Goal: Task Accomplishment & Management: Complete application form

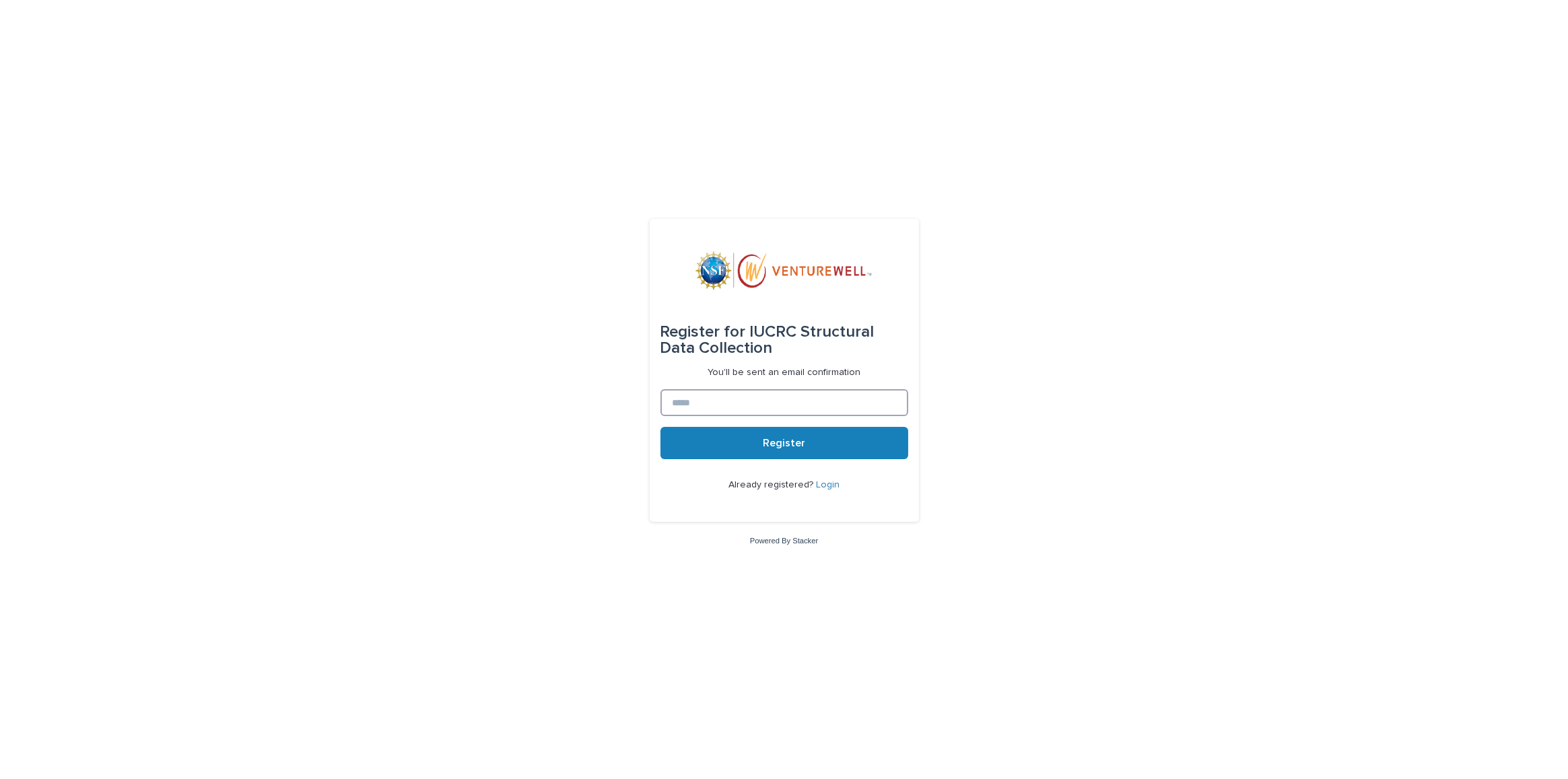
click at [764, 414] on input at bounding box center [784, 402] width 248 height 27
click at [614, 474] on div "Register for IUCRC Structural Data Collection You'll be sent an email confirmat…" at bounding box center [784, 390] width 1568 height 779
click at [822, 484] on link "Login" at bounding box center [828, 484] width 24 height 9
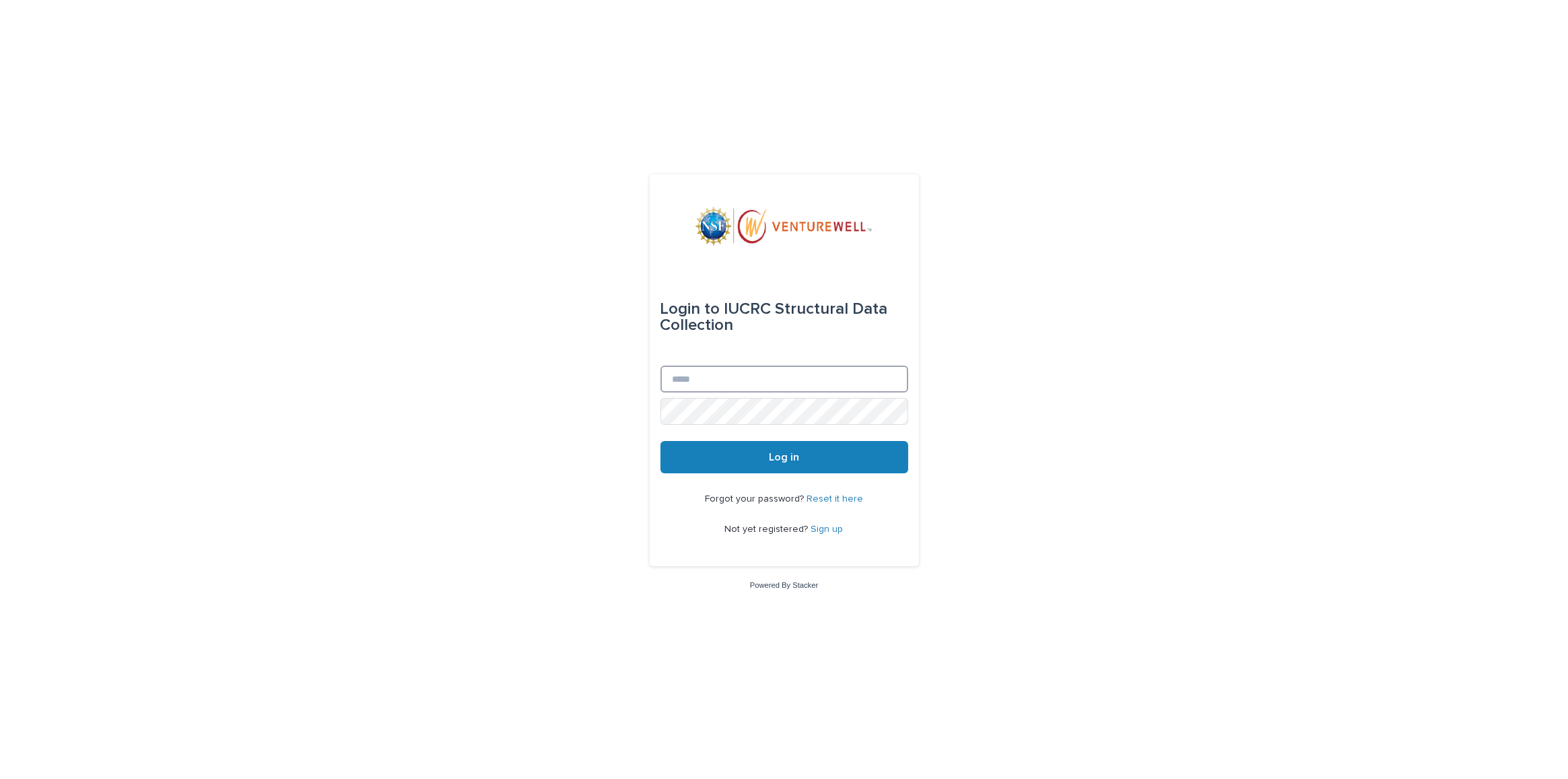
type input "**********"
click at [797, 461] on span "Log in" at bounding box center [784, 457] width 30 height 11
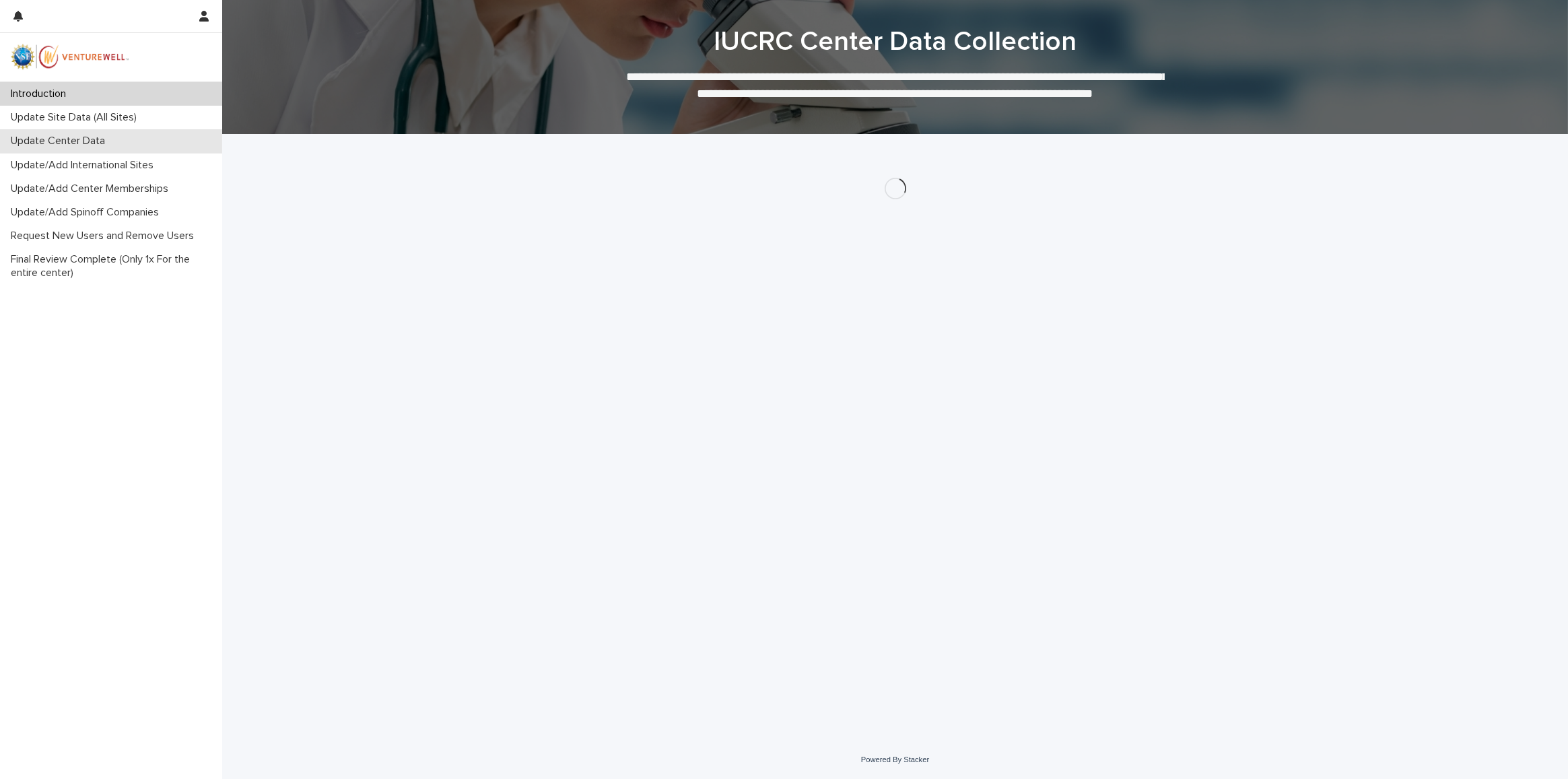
click at [116, 143] on p "Update Center Data" at bounding box center [60, 141] width 110 height 13
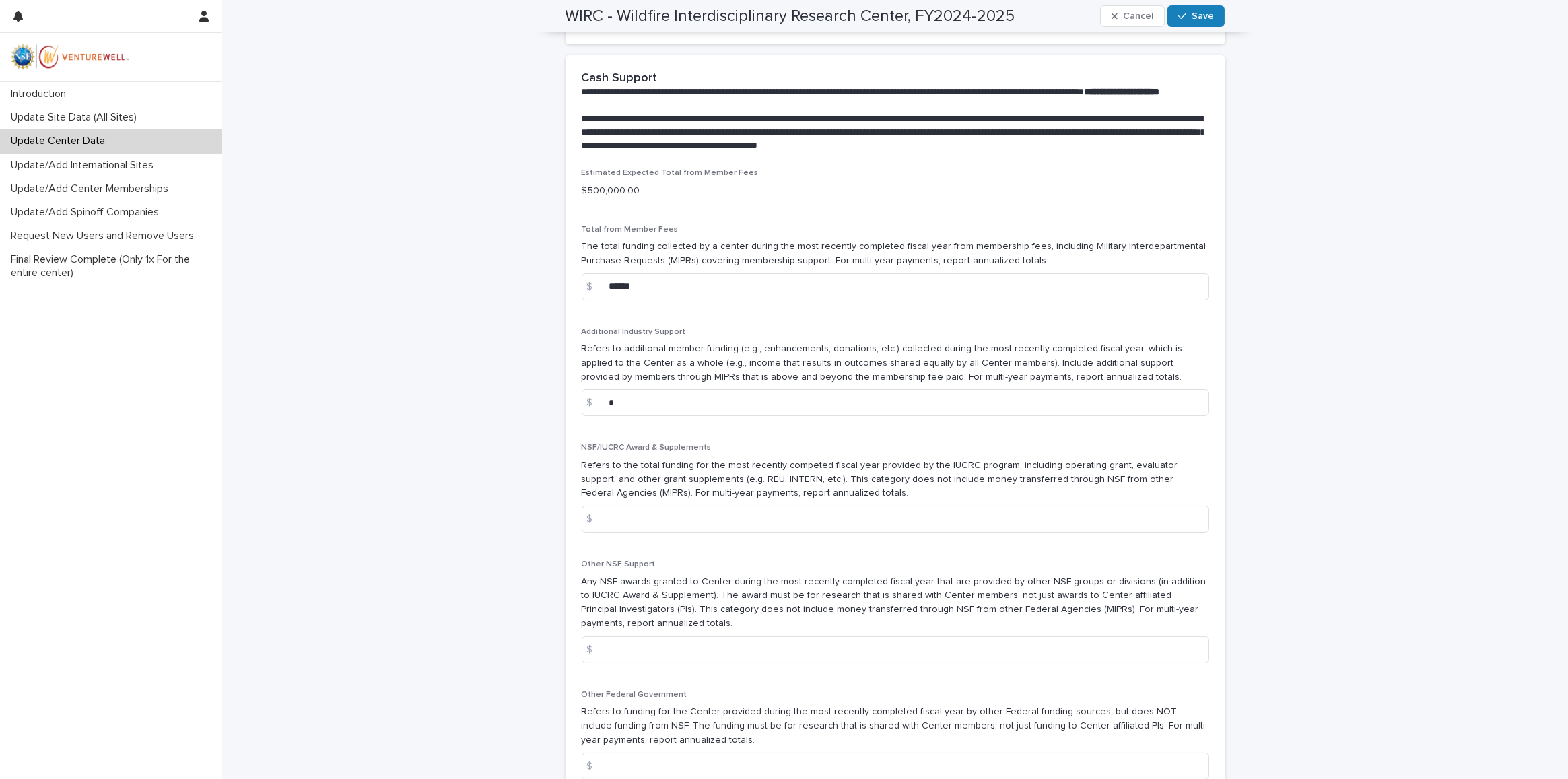
scroll to position [1040, 0]
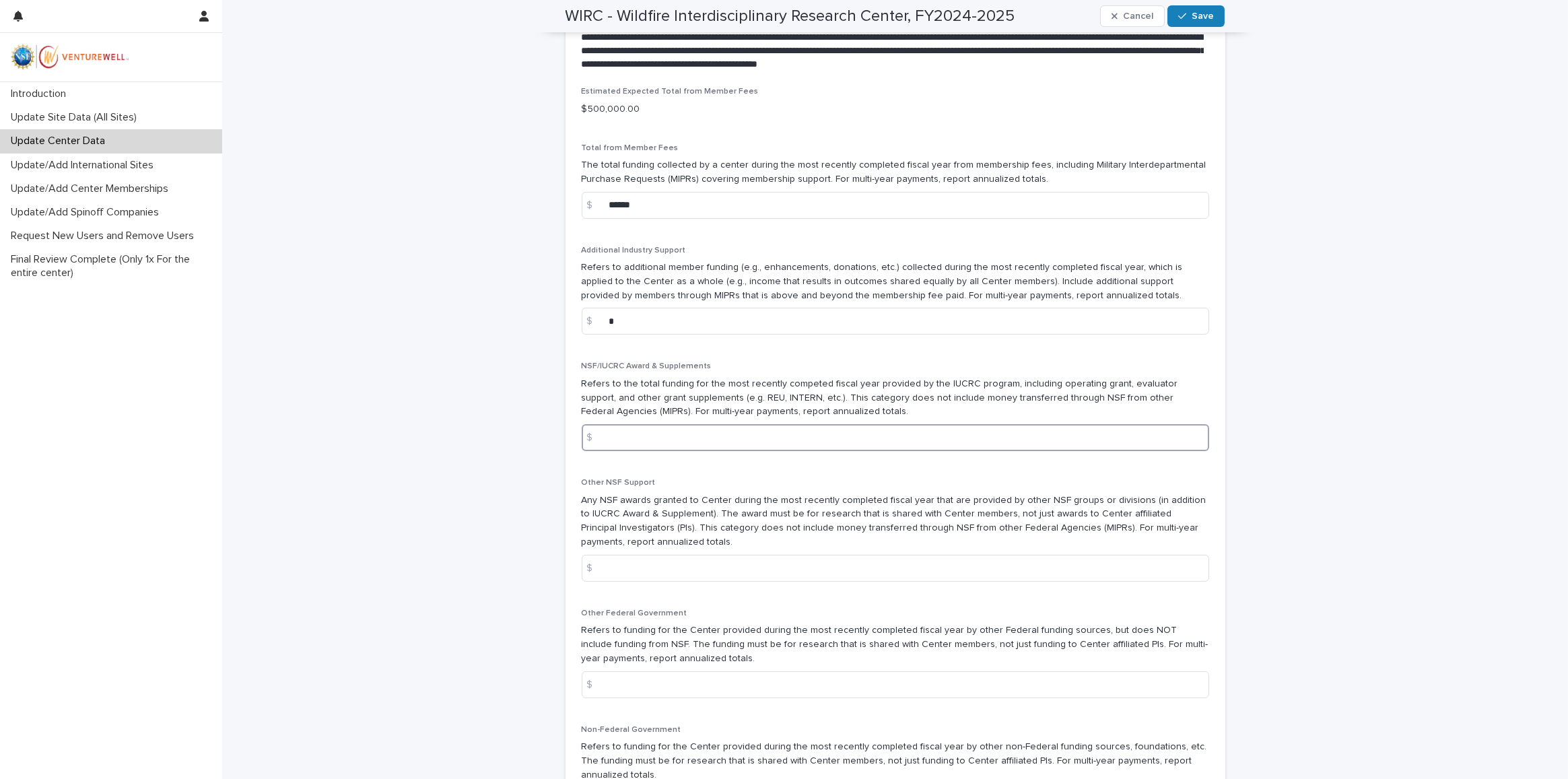
click at [720, 451] on input at bounding box center [895, 437] width 627 height 27
click at [737, 389] on div "NSF/IUCRC Award & Supplements Refers to the total funding for the most recently…" at bounding box center [895, 412] width 627 height 100
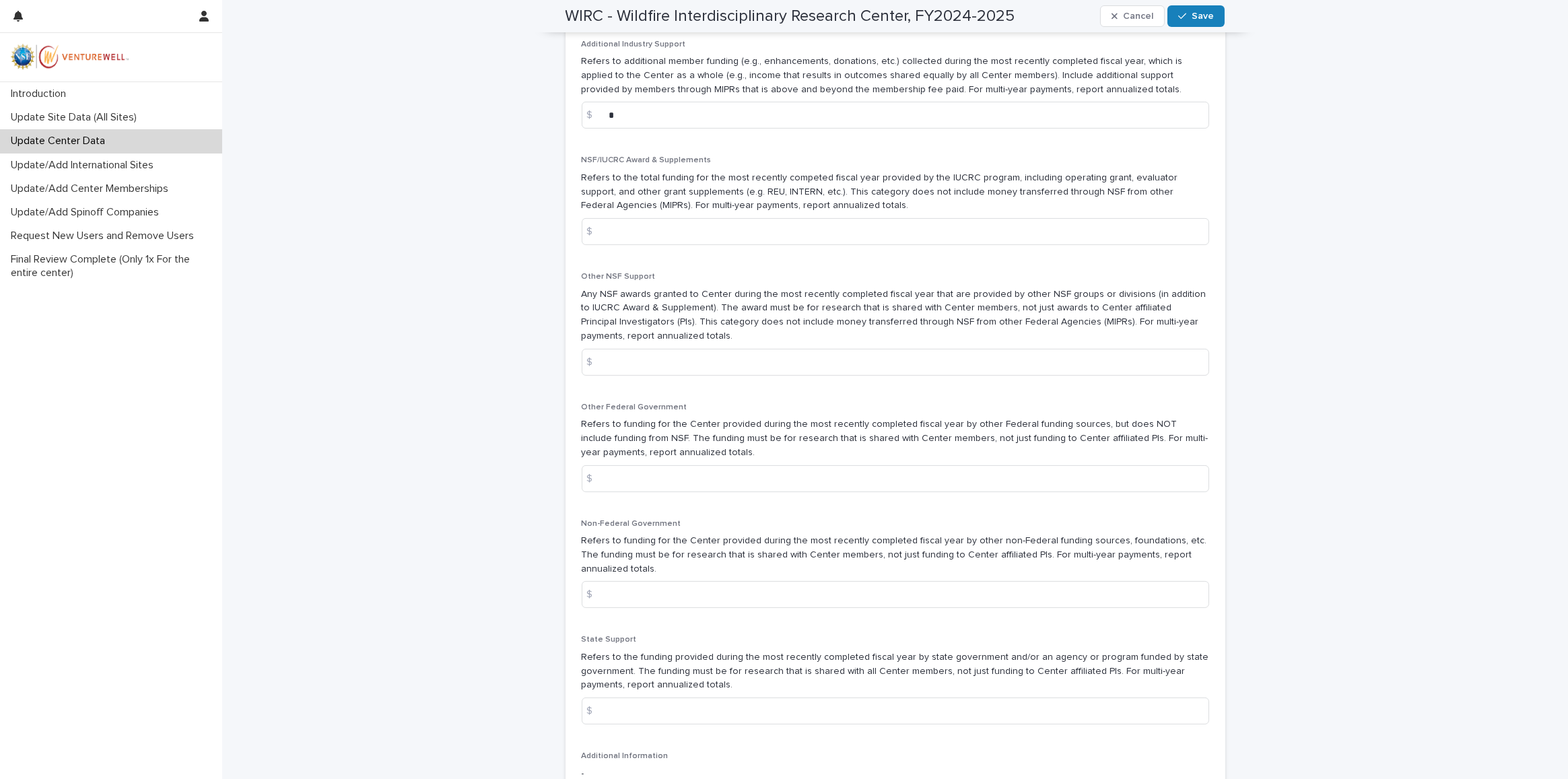
scroll to position [1224, 0]
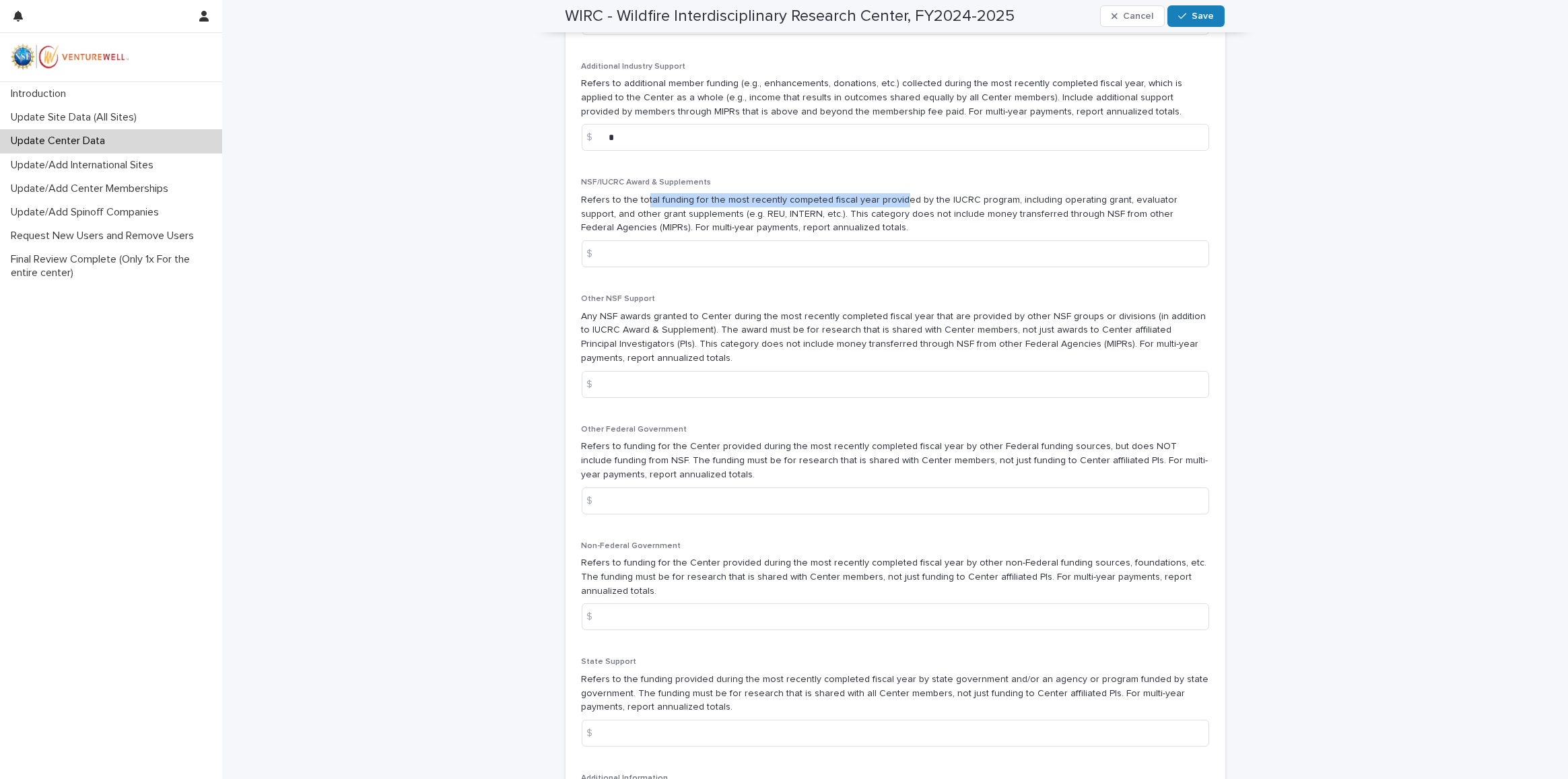
drag, startPoint x: 639, startPoint y: 214, endPoint x: 895, endPoint y: 210, distance: 256.0
click at [893, 209] on p "Refers to the total funding for the most recently competed fiscal year provided…" at bounding box center [895, 214] width 627 height 42
click at [897, 211] on p "Refers to the total funding for the most recently competed fiscal year provided…" at bounding box center [895, 214] width 627 height 42
drag, startPoint x: 914, startPoint y: 211, endPoint x: 1028, endPoint y: 212, distance: 114.0
click at [1028, 212] on p "Refers to the total funding for the most recently competed fiscal year provided…" at bounding box center [895, 214] width 627 height 42
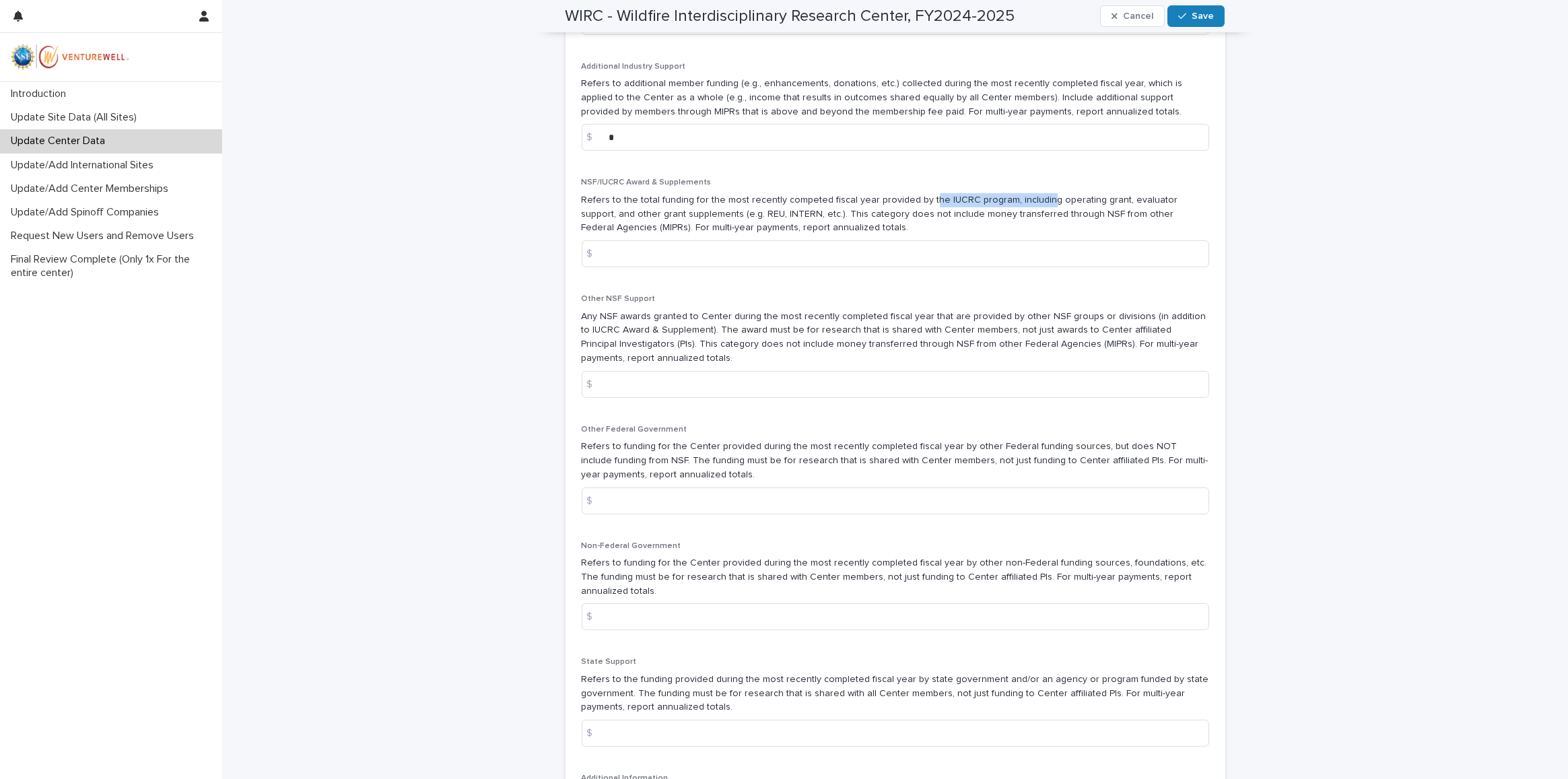
click at [1028, 212] on p "Refers to the total funding for the most recently competed fiscal year provided…" at bounding box center [895, 214] width 627 height 42
click at [771, 267] on input at bounding box center [895, 254] width 627 height 27
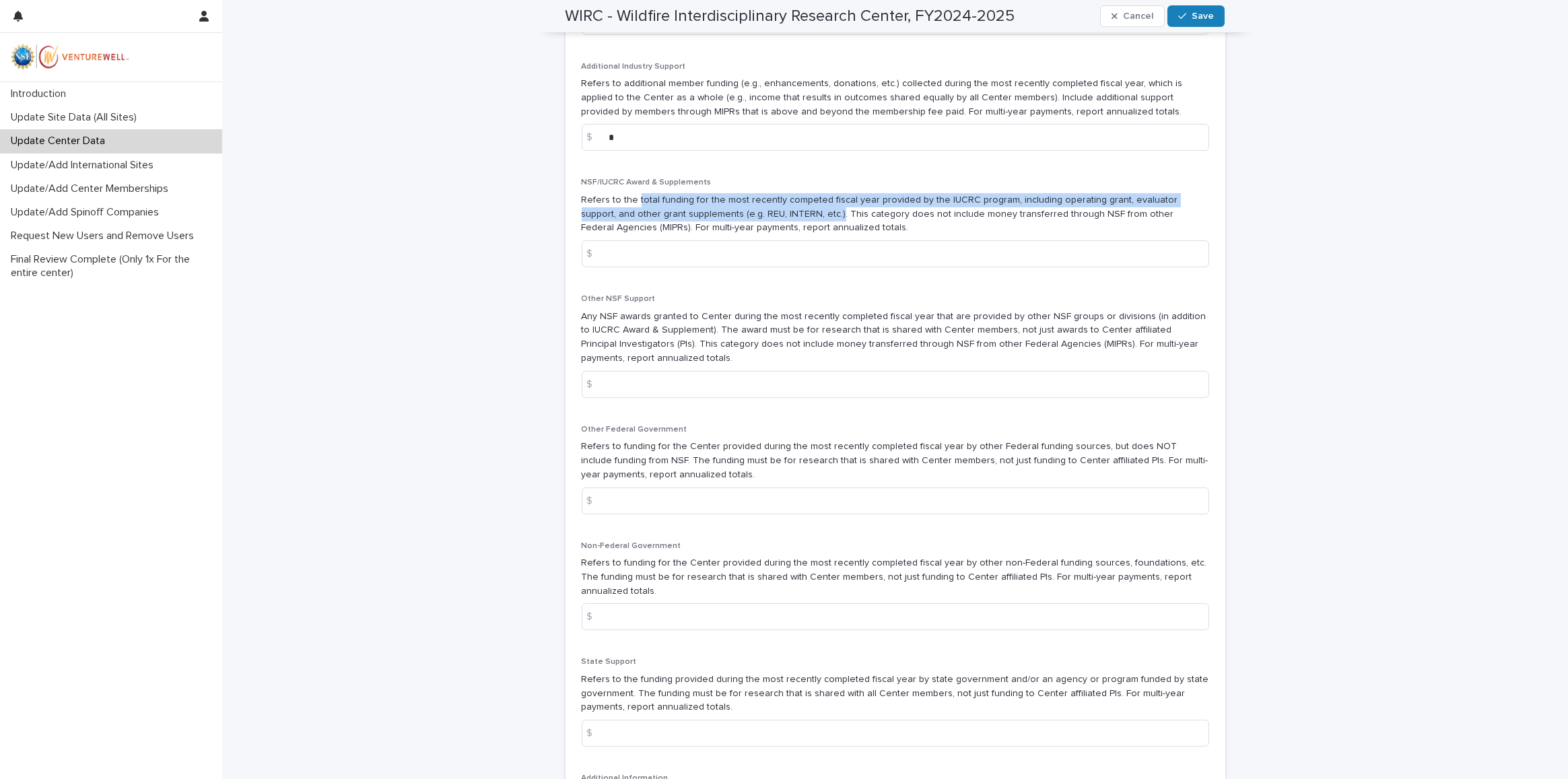
drag, startPoint x: 631, startPoint y: 211, endPoint x: 776, endPoint y: 224, distance: 145.6
click at [776, 224] on p "Refers to the total funding for the most recently competed fiscal year provided…" at bounding box center [895, 214] width 627 height 42
copy p "total funding for the most recently competed fiscal year provided by the IUCRC …"
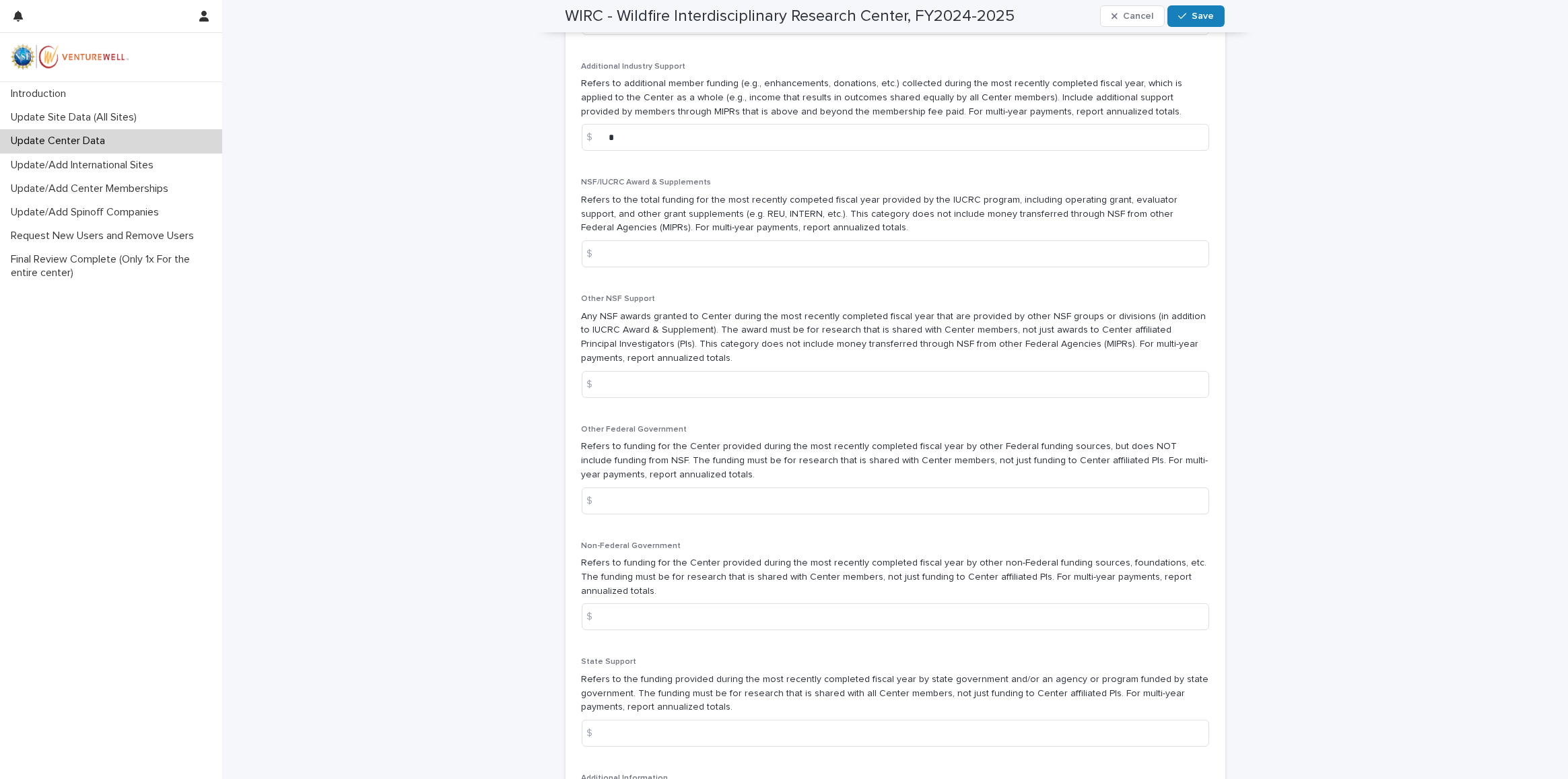
click at [801, 235] on p "Refers to the total funding for the most recently competed fiscal year provided…" at bounding box center [895, 214] width 627 height 42
drag, startPoint x: 780, startPoint y: 238, endPoint x: 558, endPoint y: 246, distance: 222.1
click at [558, 246] on div "**********" at bounding box center [895, 363] width 673 height 3174
copy p "For multi-year payments, report annualized totals."
click at [686, 220] on p "Refers to the total funding for the most recently competed fiscal year provided…" at bounding box center [895, 214] width 627 height 42
